Goal: Task Accomplishment & Management: Use online tool/utility

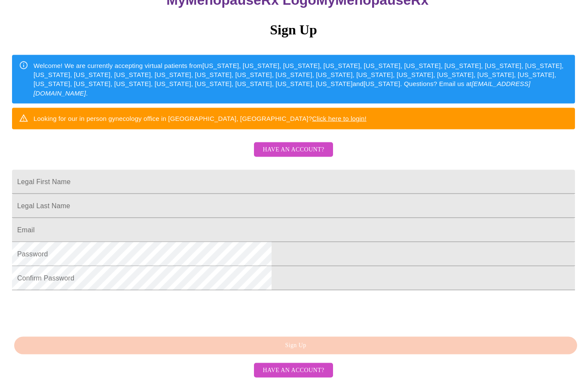
scroll to position [9, 0]
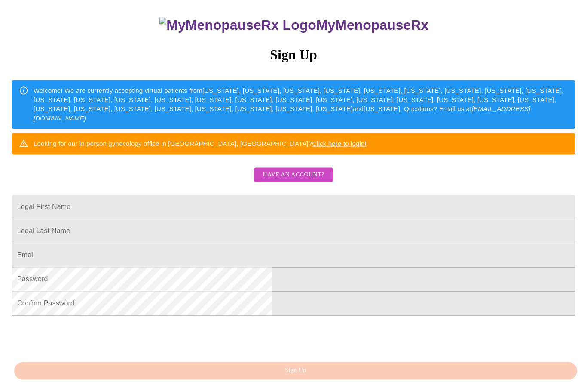
click at [318, 170] on span "Have an account?" at bounding box center [293, 175] width 61 height 11
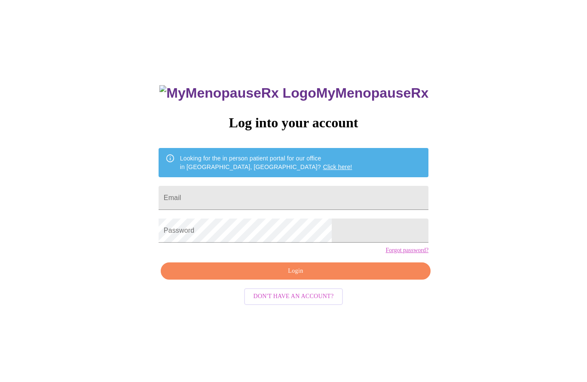
click at [300, 196] on input "Email" at bounding box center [294, 198] width 270 height 24
type input "[EMAIL_ADDRESS][DOMAIN_NAME]"
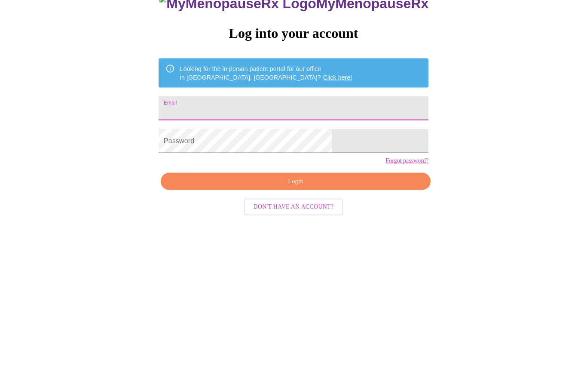
type input "lwasmond@gmail.com"
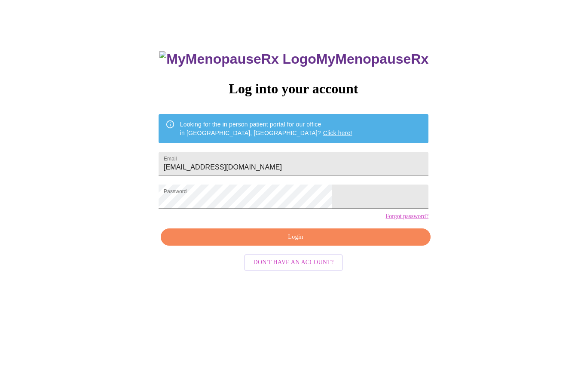
click at [351, 243] on span "Login" at bounding box center [296, 237] width 250 height 11
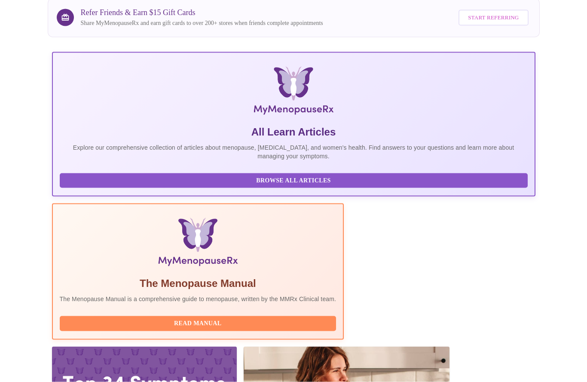
scroll to position [109, 0]
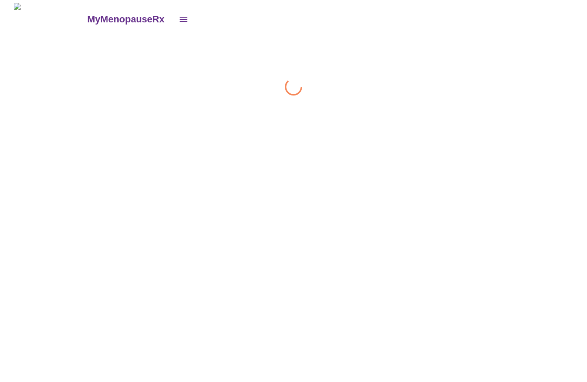
scroll to position [0, 0]
